Goal: Find specific page/section: Find specific page/section

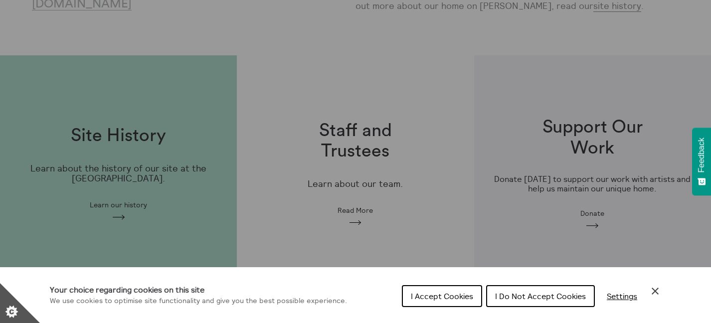
scroll to position [240, 0]
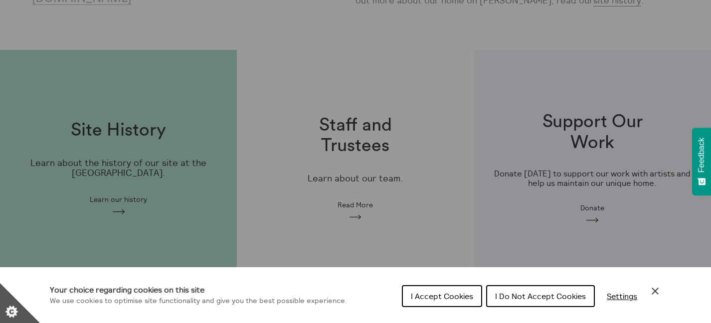
click at [359, 212] on div "Cookie preferences" at bounding box center [355, 161] width 711 height 323
click at [412, 301] on button "I Accept Cookies" at bounding box center [442, 296] width 80 height 22
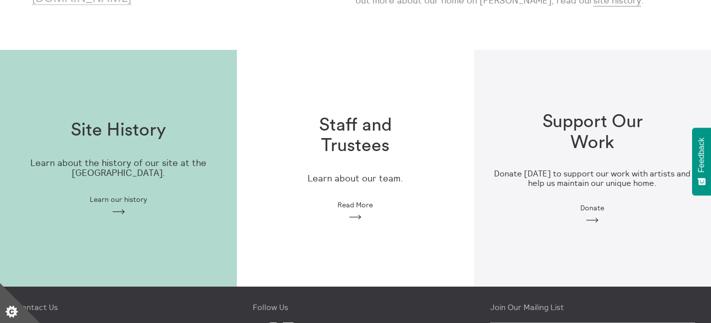
click at [361, 201] on span "Read More" at bounding box center [354, 205] width 35 height 8
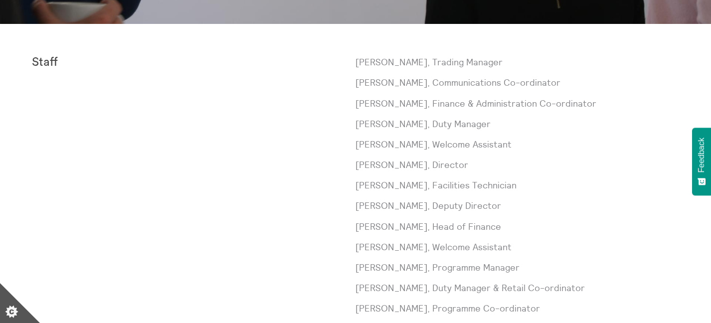
scroll to position [335, 0]
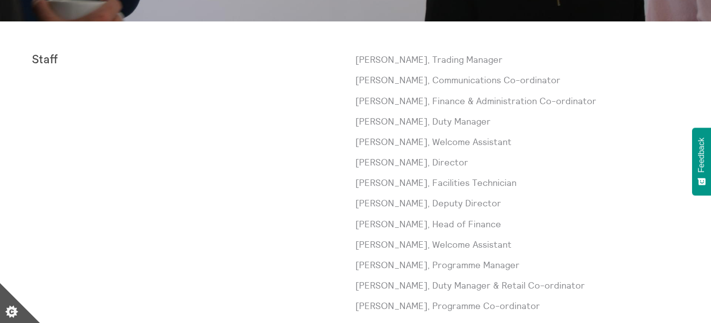
click at [399, 163] on p "[PERSON_NAME], Director" at bounding box center [517, 162] width 324 height 12
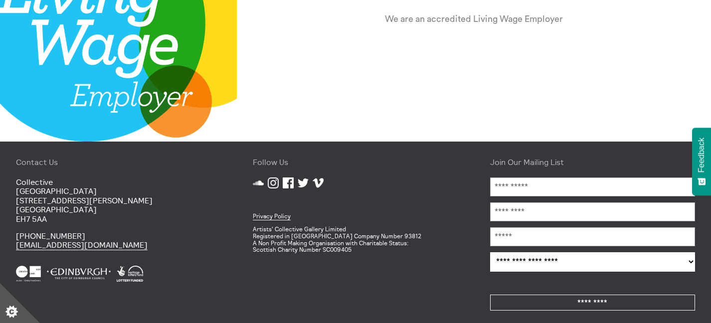
scroll to position [1324, 0]
